Goal: Information Seeking & Learning: Check status

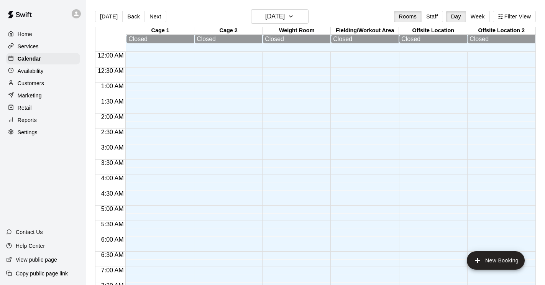
scroll to position [471, 0]
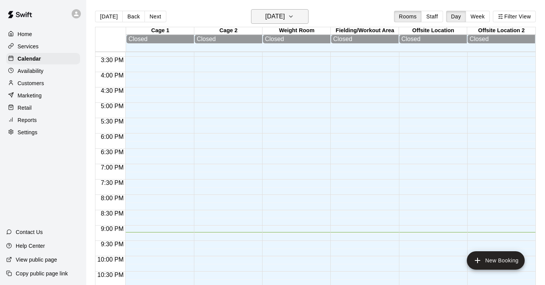
click at [296, 17] on button "Sunday Aug 17" at bounding box center [279, 16] width 57 height 15
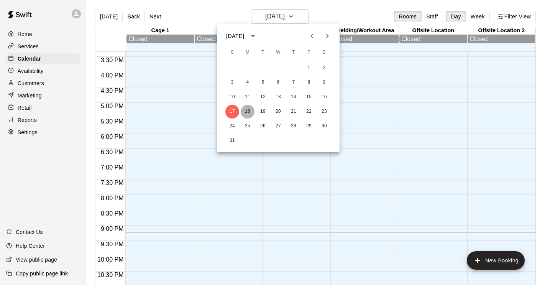
click at [249, 112] on button "18" at bounding box center [248, 112] width 14 height 14
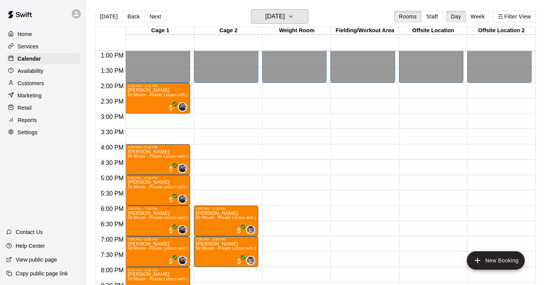
scroll to position [396, 0]
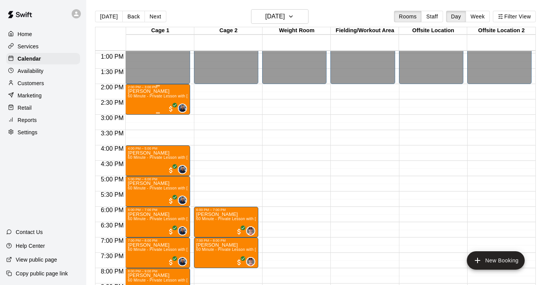
click at [154, 97] on span "60 Minute - Private Lesson with Alex / Jake" at bounding box center [192, 96] width 128 height 4
click at [136, 102] on icon "edit" at bounding box center [135, 102] width 7 height 7
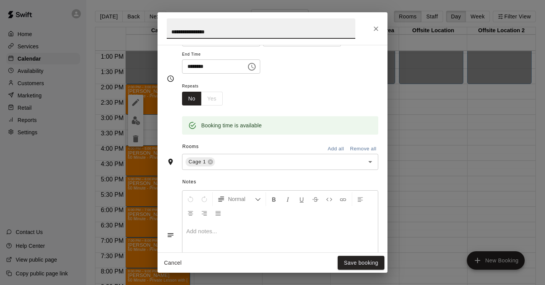
scroll to position [90, 0]
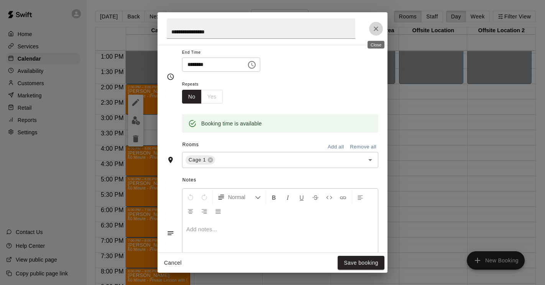
click at [374, 31] on icon "Close" at bounding box center [376, 29] width 8 height 8
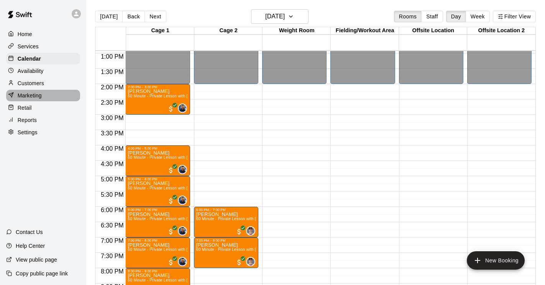
click at [36, 96] on p "Marketing" at bounding box center [30, 96] width 24 height 8
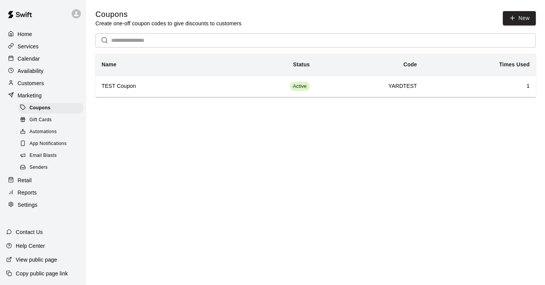
click at [27, 194] on p "Reports" at bounding box center [27, 193] width 19 height 8
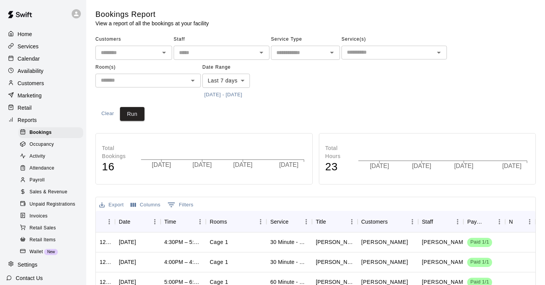
click at [44, 189] on span "Sales & Revenue" at bounding box center [49, 192] width 38 height 8
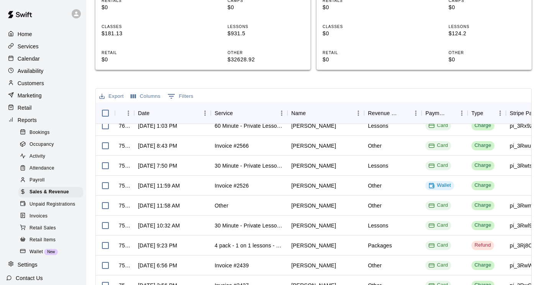
scroll to position [87, 0]
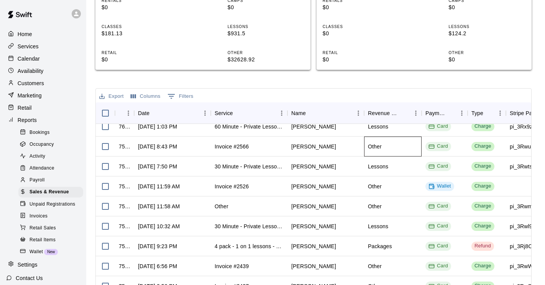
click at [403, 149] on div "Other" at bounding box center [392, 146] width 57 height 20
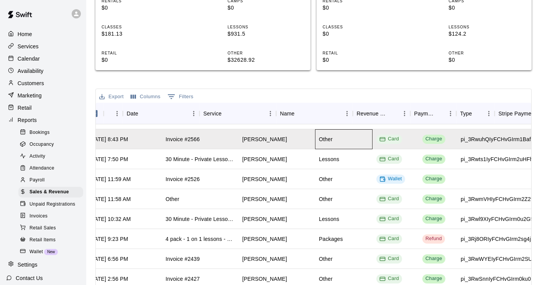
scroll to position [95, 0]
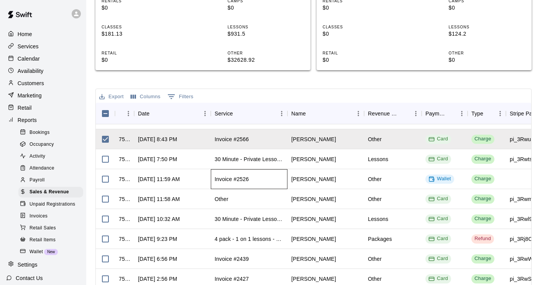
click at [262, 180] on div "Invoice #2526" at bounding box center [249, 179] width 77 height 20
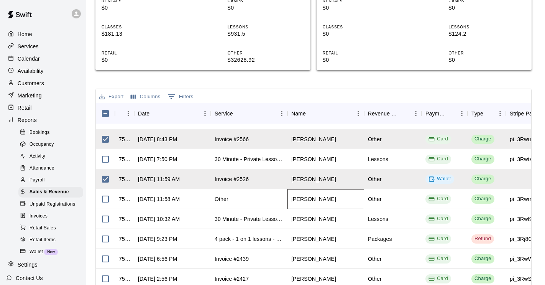
click at [339, 202] on div "David Smith" at bounding box center [325, 199] width 77 height 20
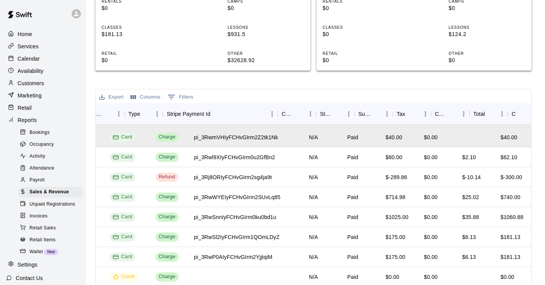
scroll to position [157, 350]
